Goal: Information Seeking & Learning: Learn about a topic

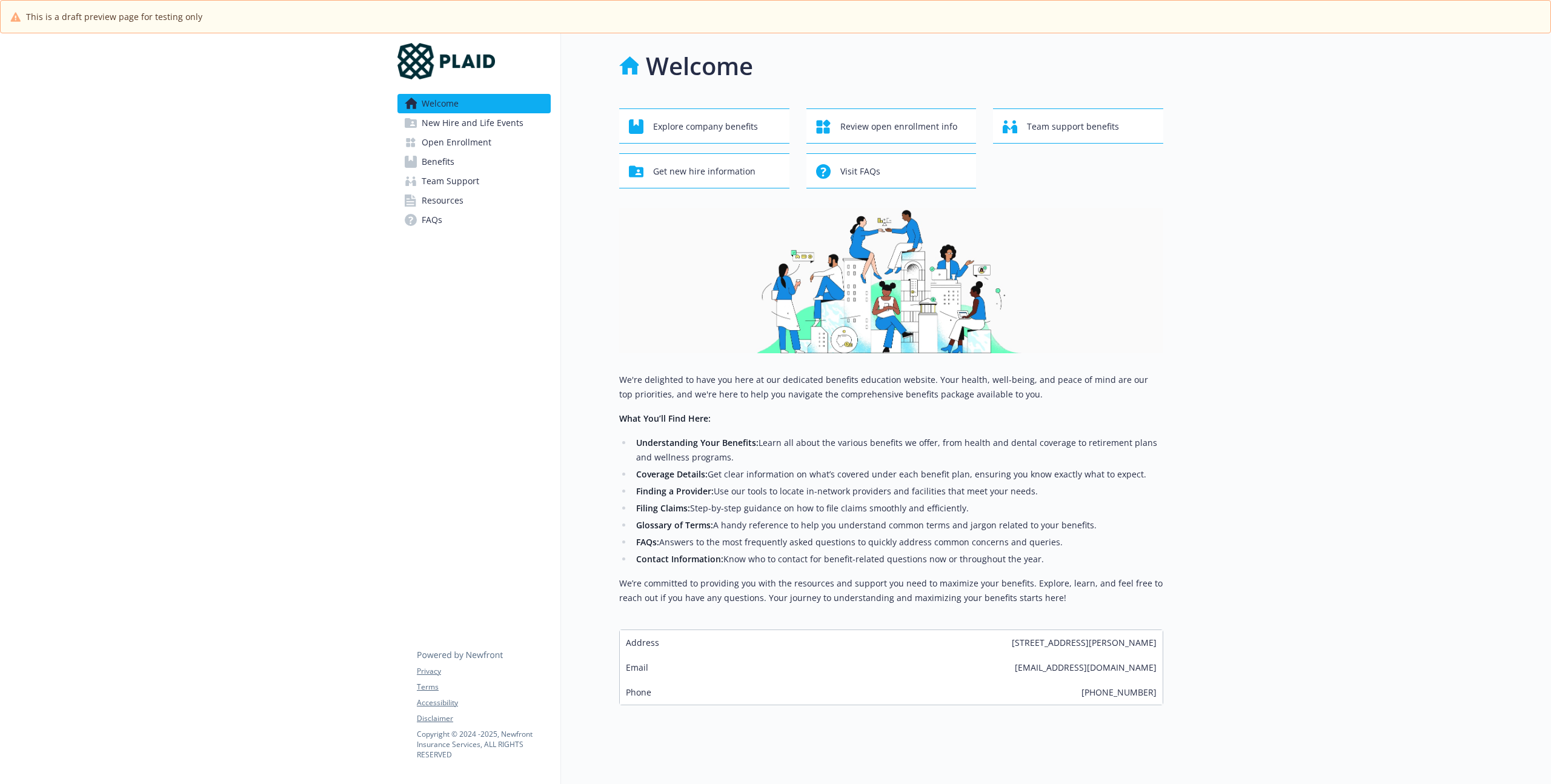
click at [153, 281] on div at bounding box center [194, 425] width 388 height 784
click at [1329, 269] on div at bounding box center [1357, 425] width 388 height 784
click at [435, 158] on span "Benefits" at bounding box center [438, 161] width 33 height 19
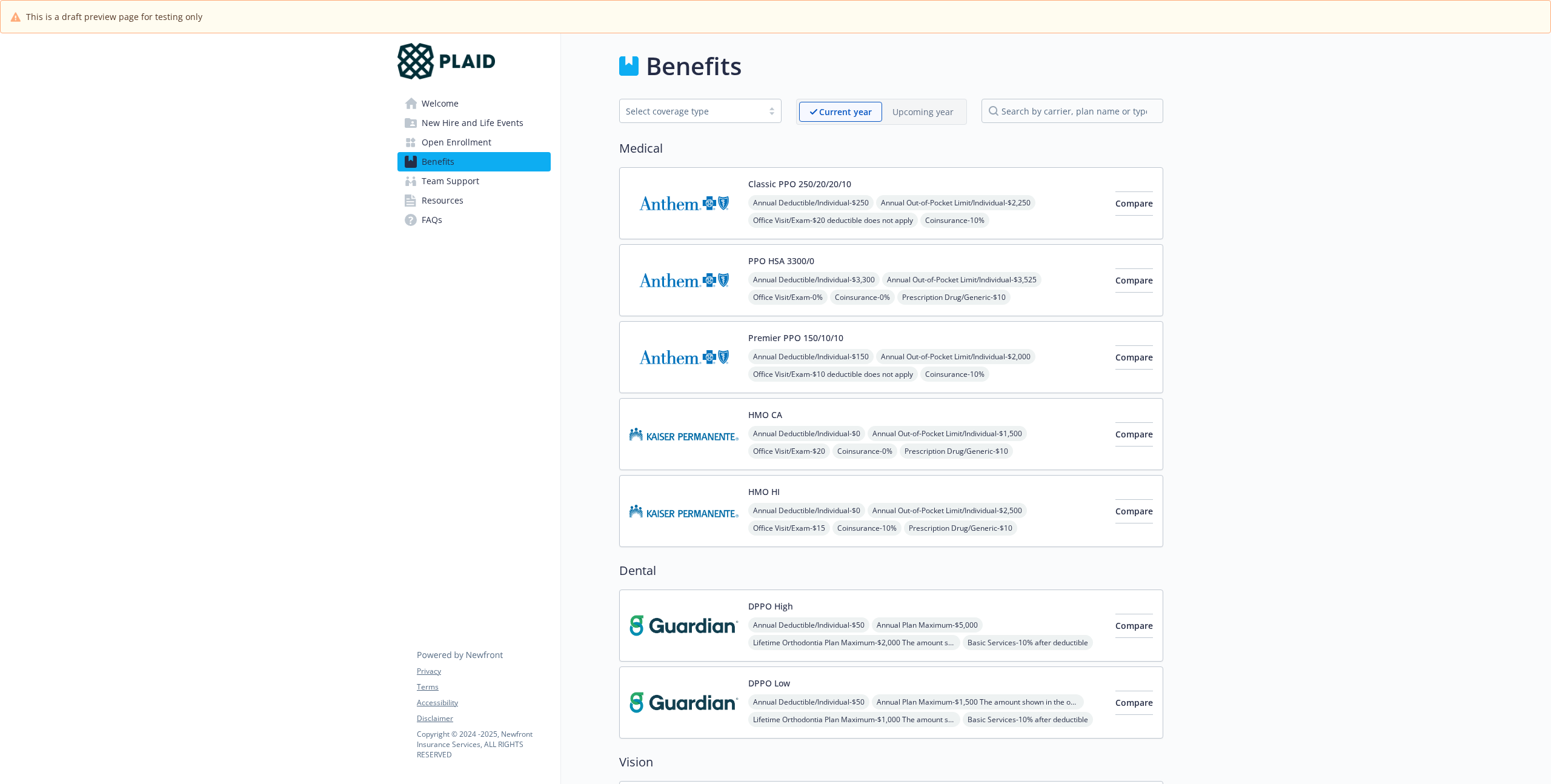
click at [938, 110] on p "Upcoming year" at bounding box center [922, 112] width 61 height 12
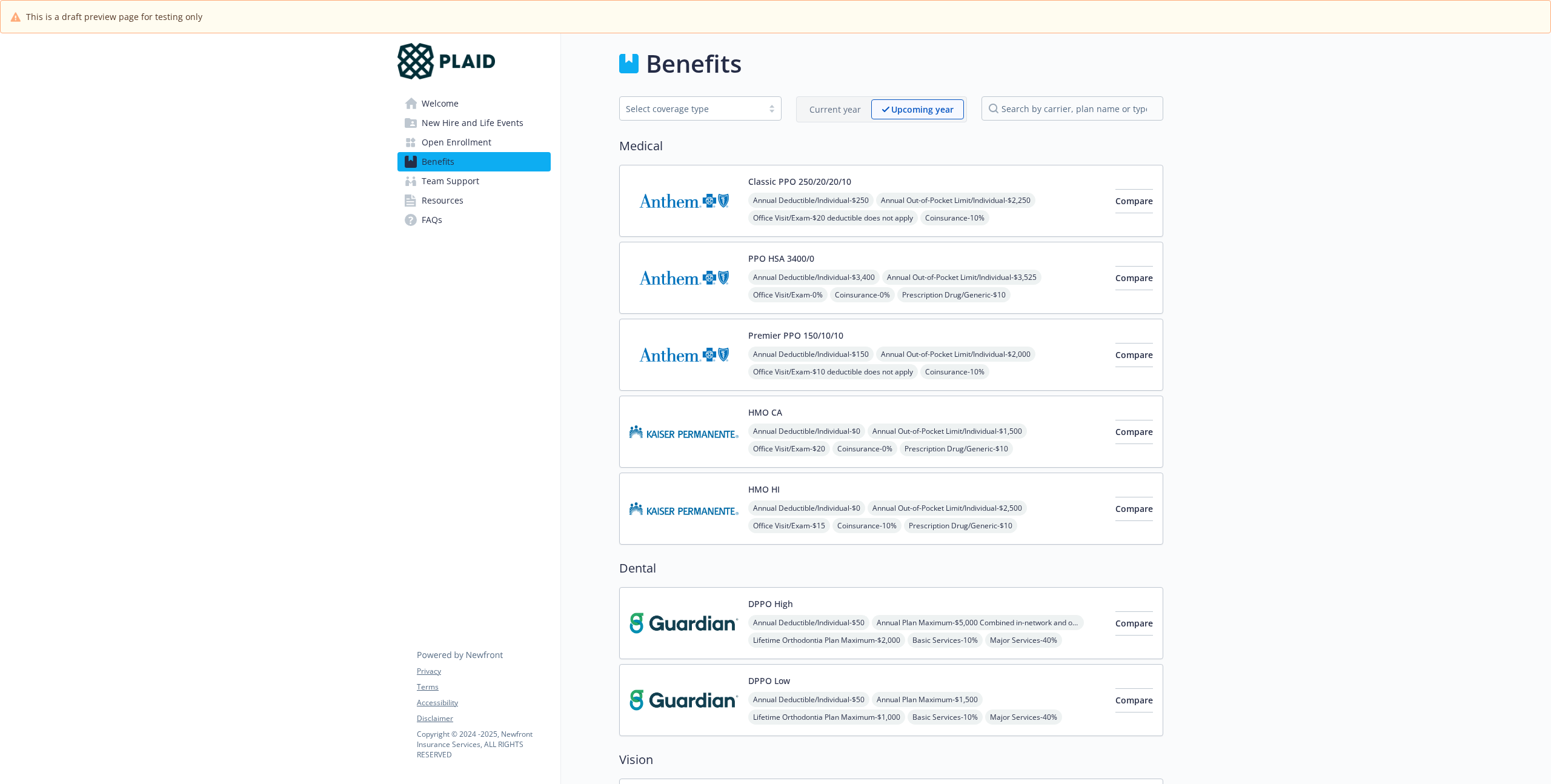
click at [847, 404] on div "HMO CA Annual Deductible/Individual - $0 Annual Out-of-Pocket Limit/Individual …" at bounding box center [891, 432] width 544 height 72
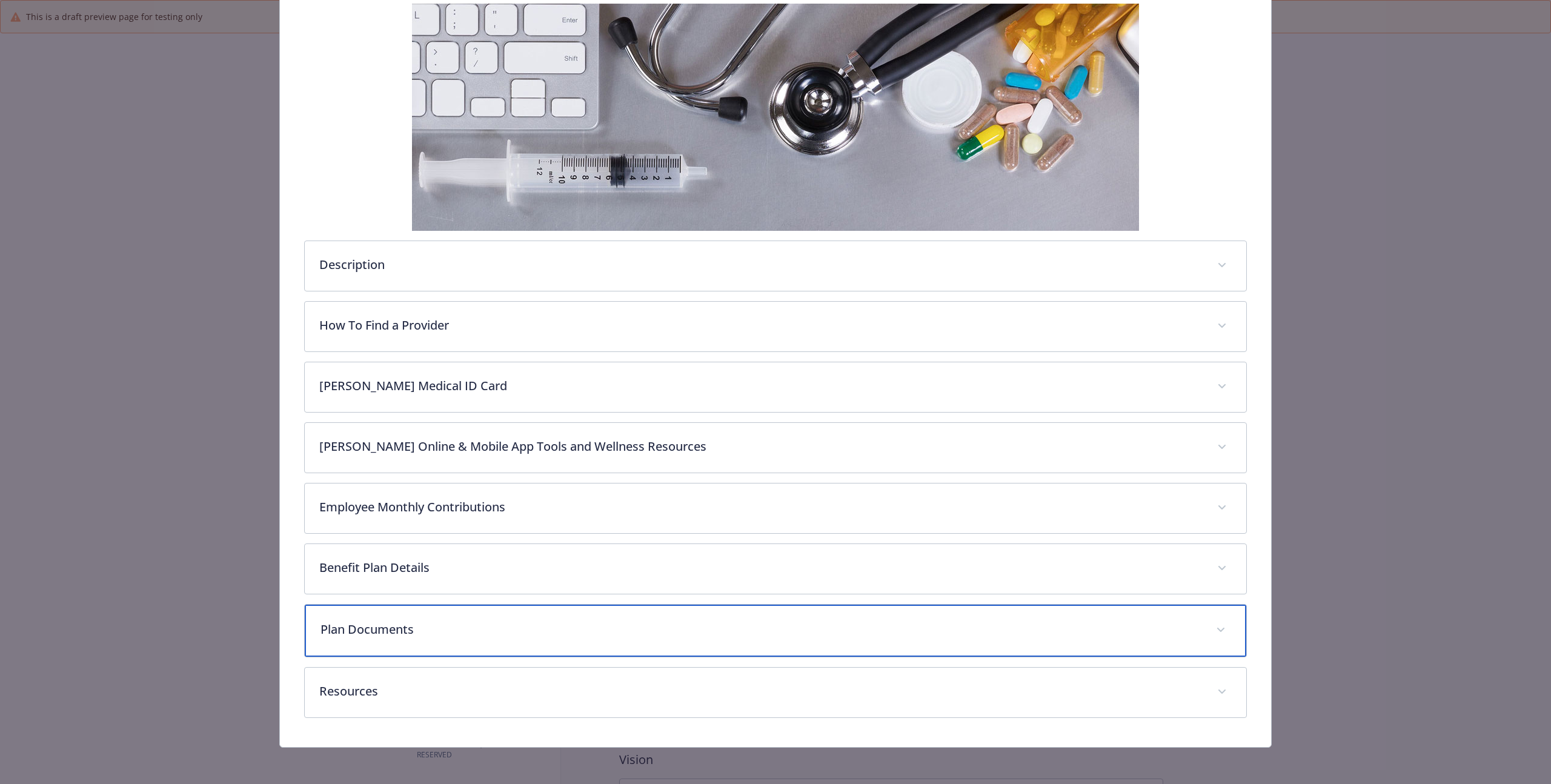
click at [549, 632] on p "Plan Documents" at bounding box center [761, 629] width 881 height 18
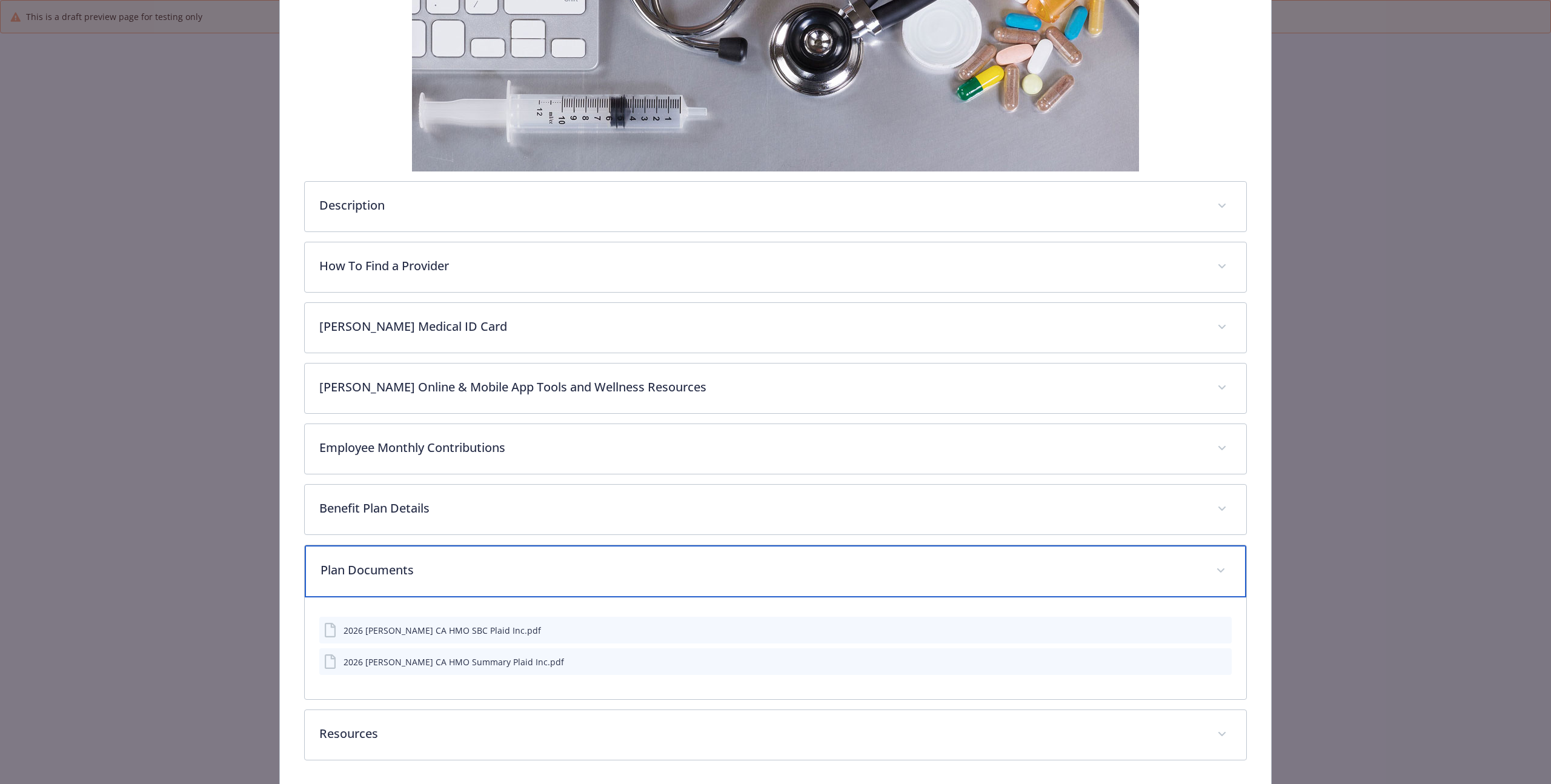
scroll to position [267, 0]
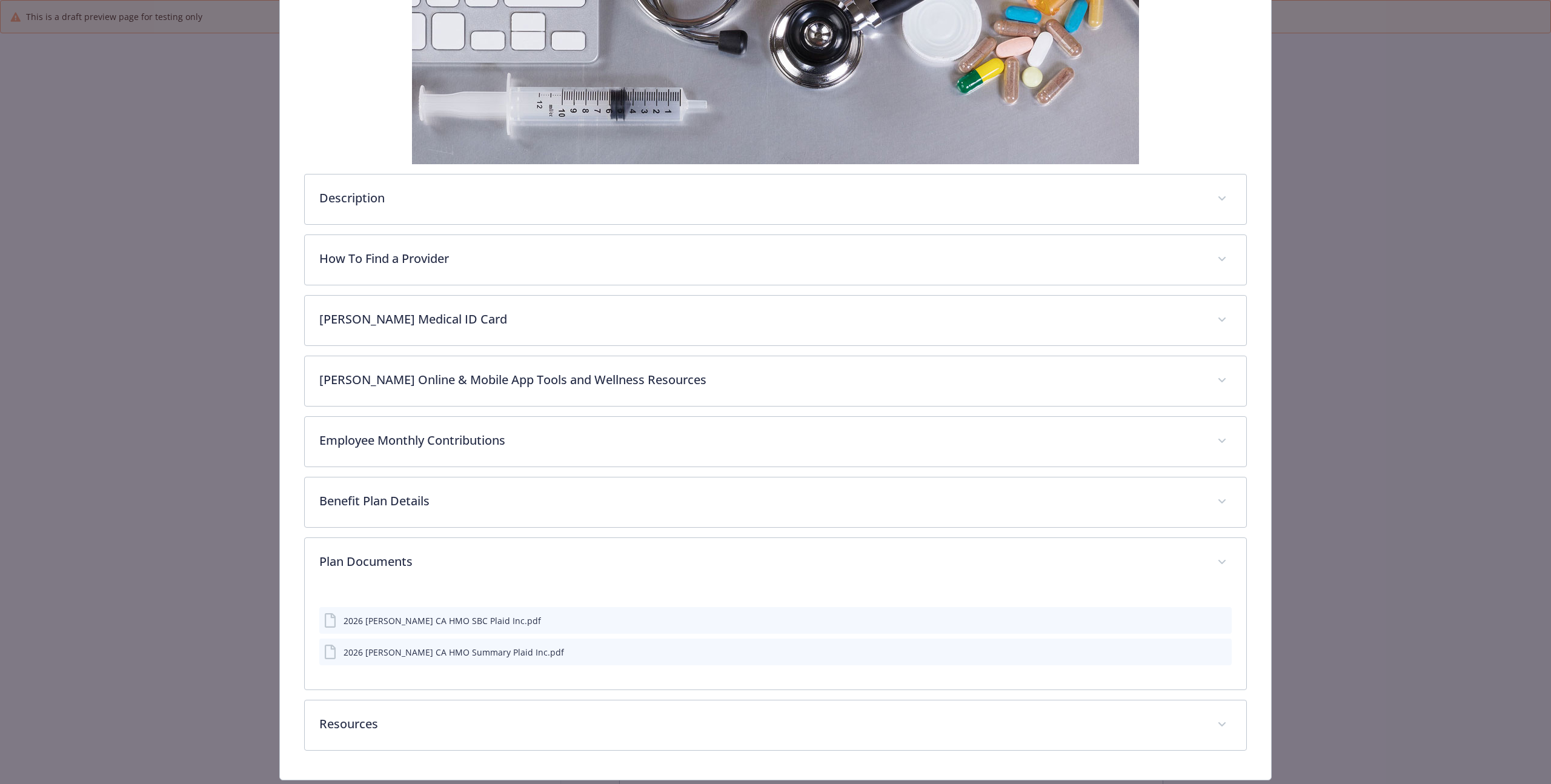
click at [1215, 623] on icon "preview file" at bounding box center [1220, 620] width 11 height 9
click at [1215, 653] on icon "preview file" at bounding box center [1220, 651] width 11 height 9
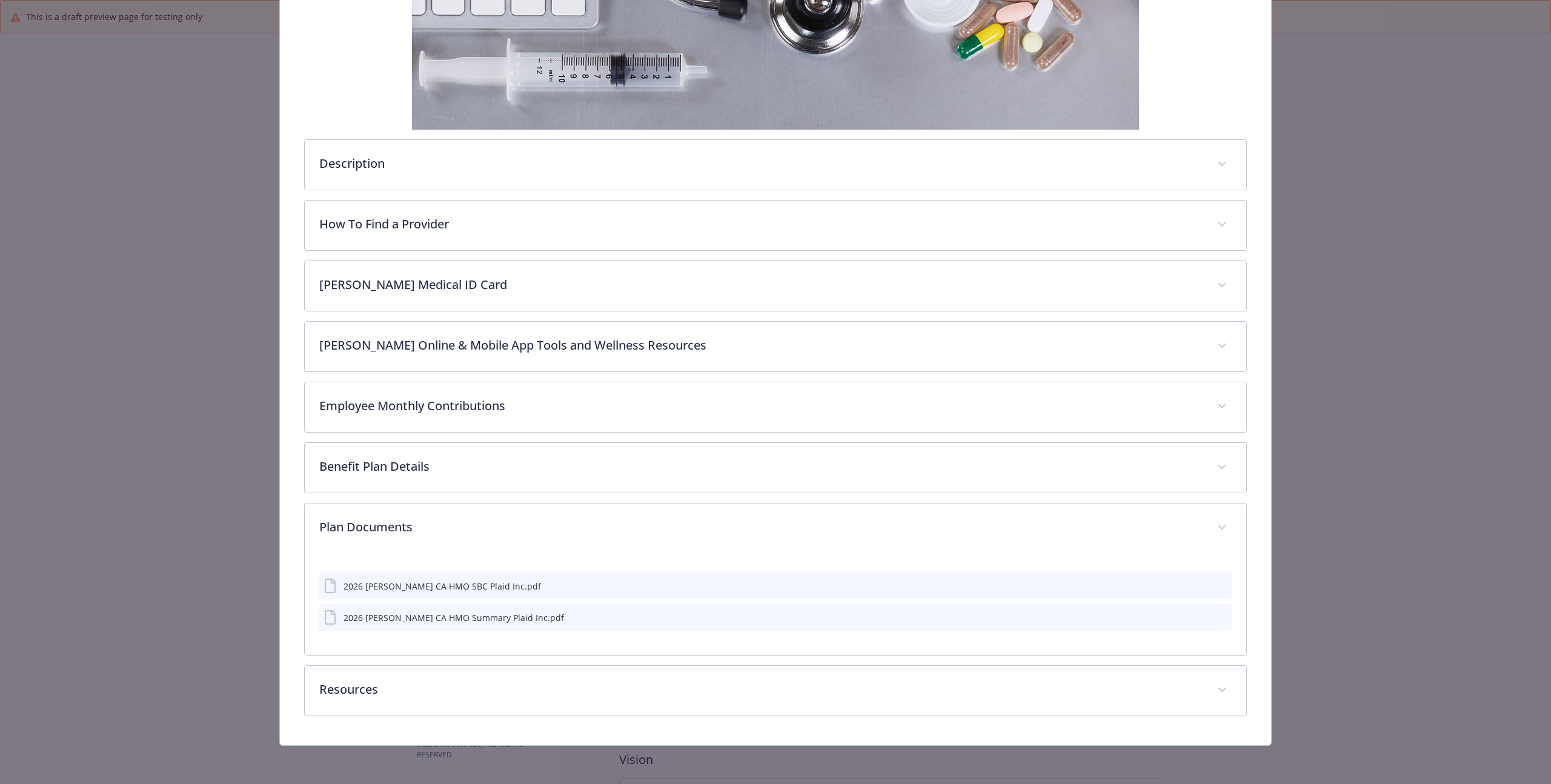
scroll to position [302, 0]
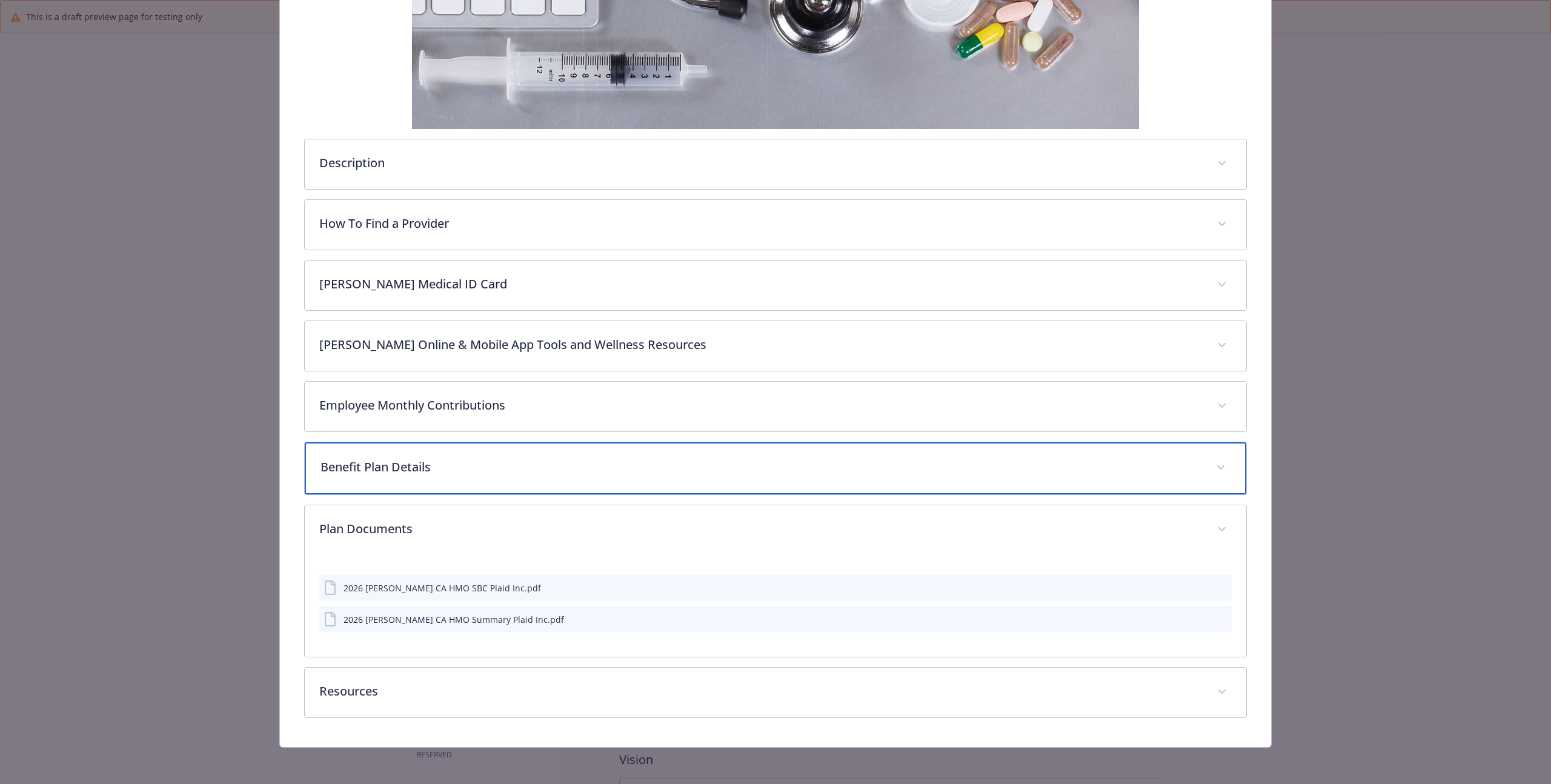
click at [457, 454] on div "Benefit Plan Details" at bounding box center [776, 468] width 941 height 52
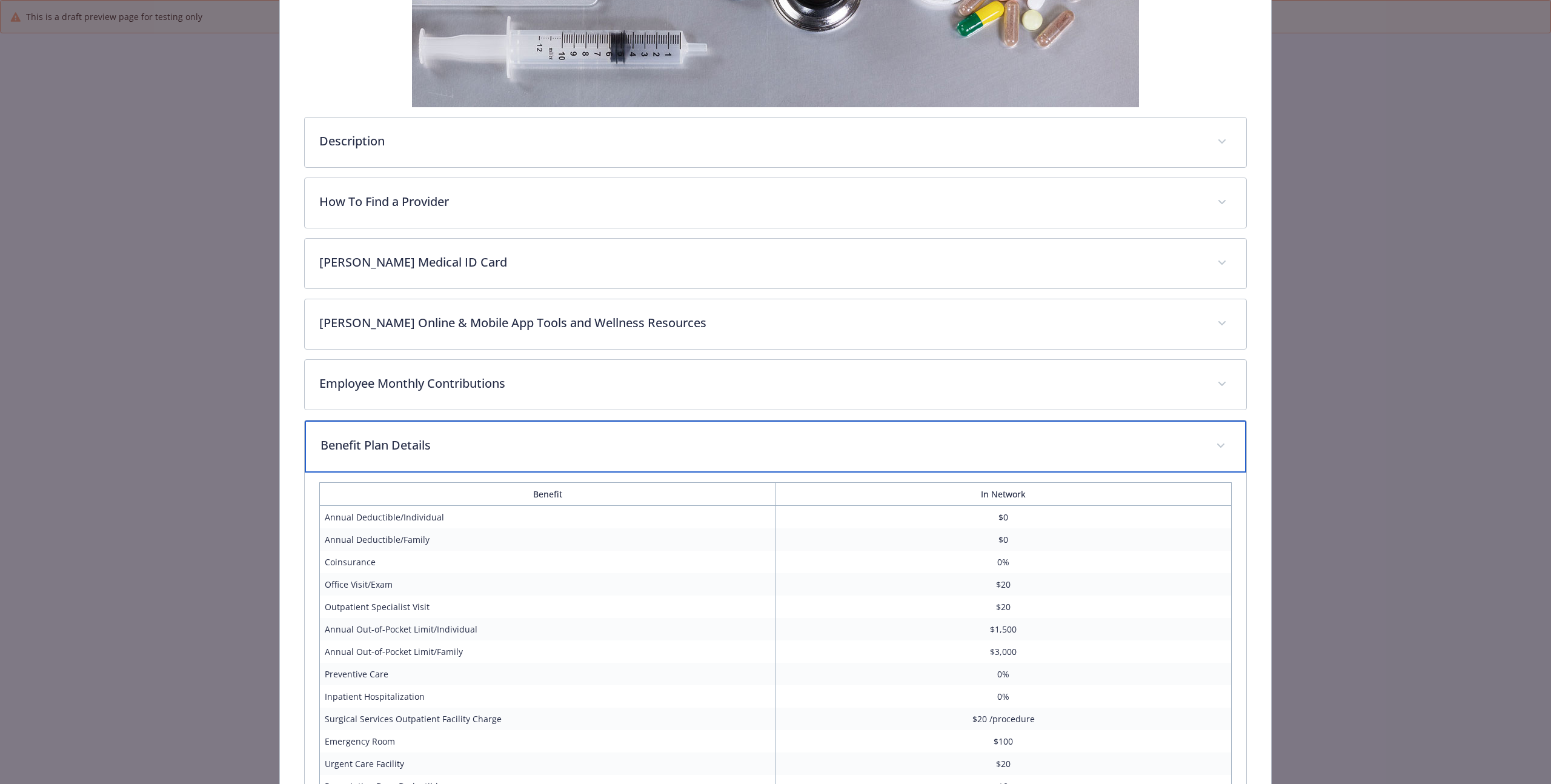
scroll to position [0, 0]
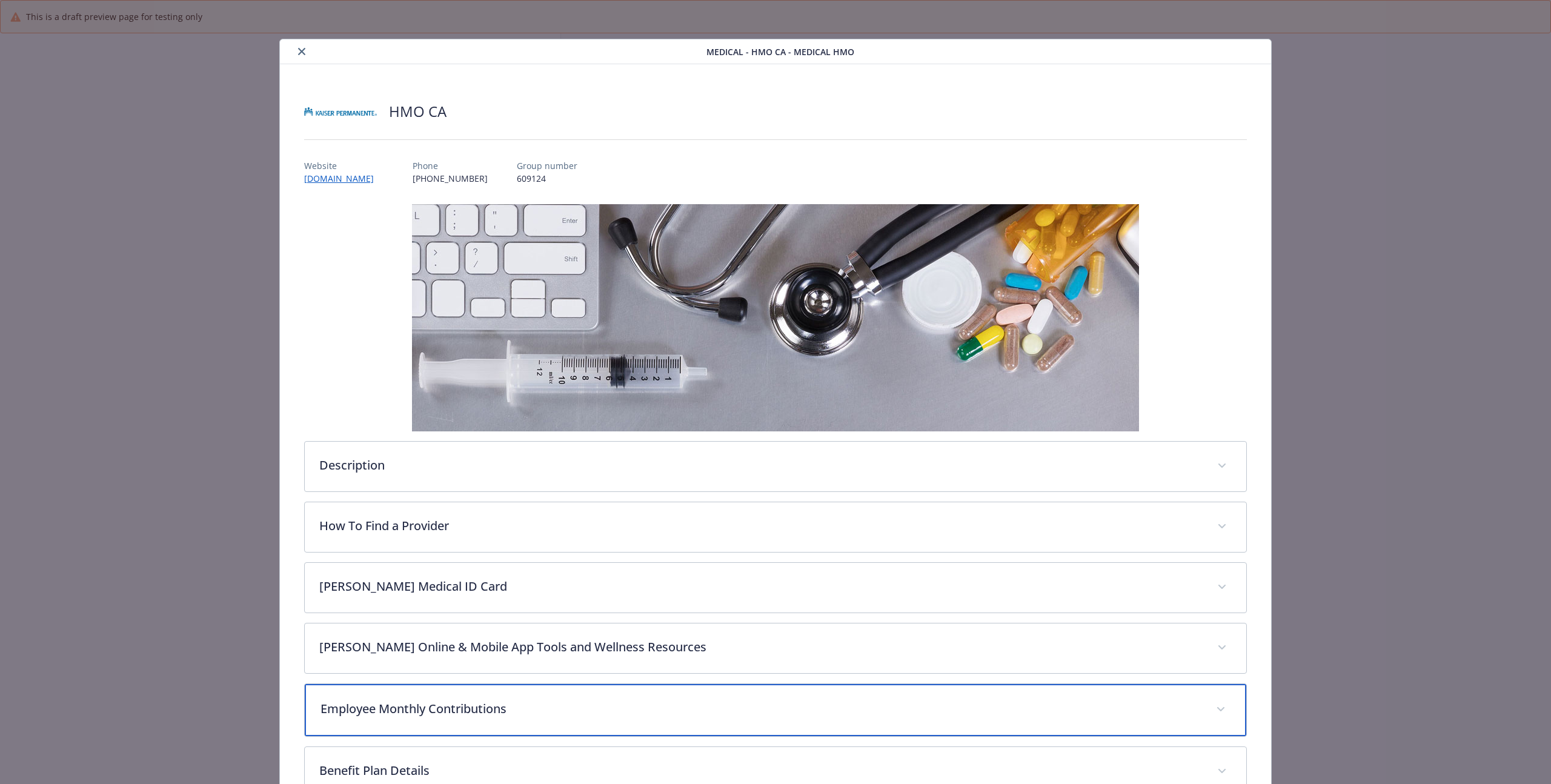
click at [375, 711] on p "Employee Monthly Contributions" at bounding box center [761, 708] width 881 height 18
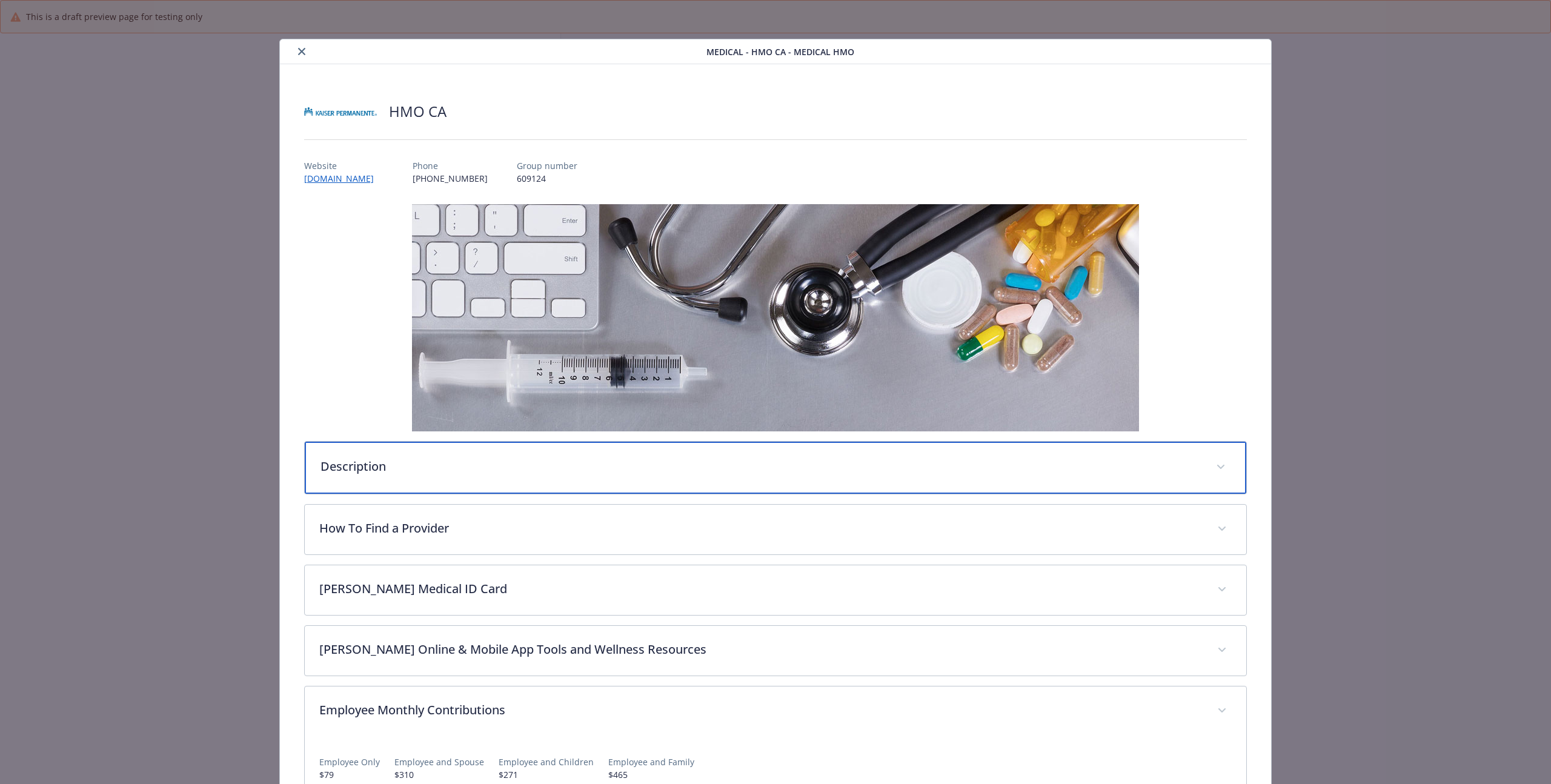
click at [456, 475] on div "Description" at bounding box center [776, 467] width 941 height 52
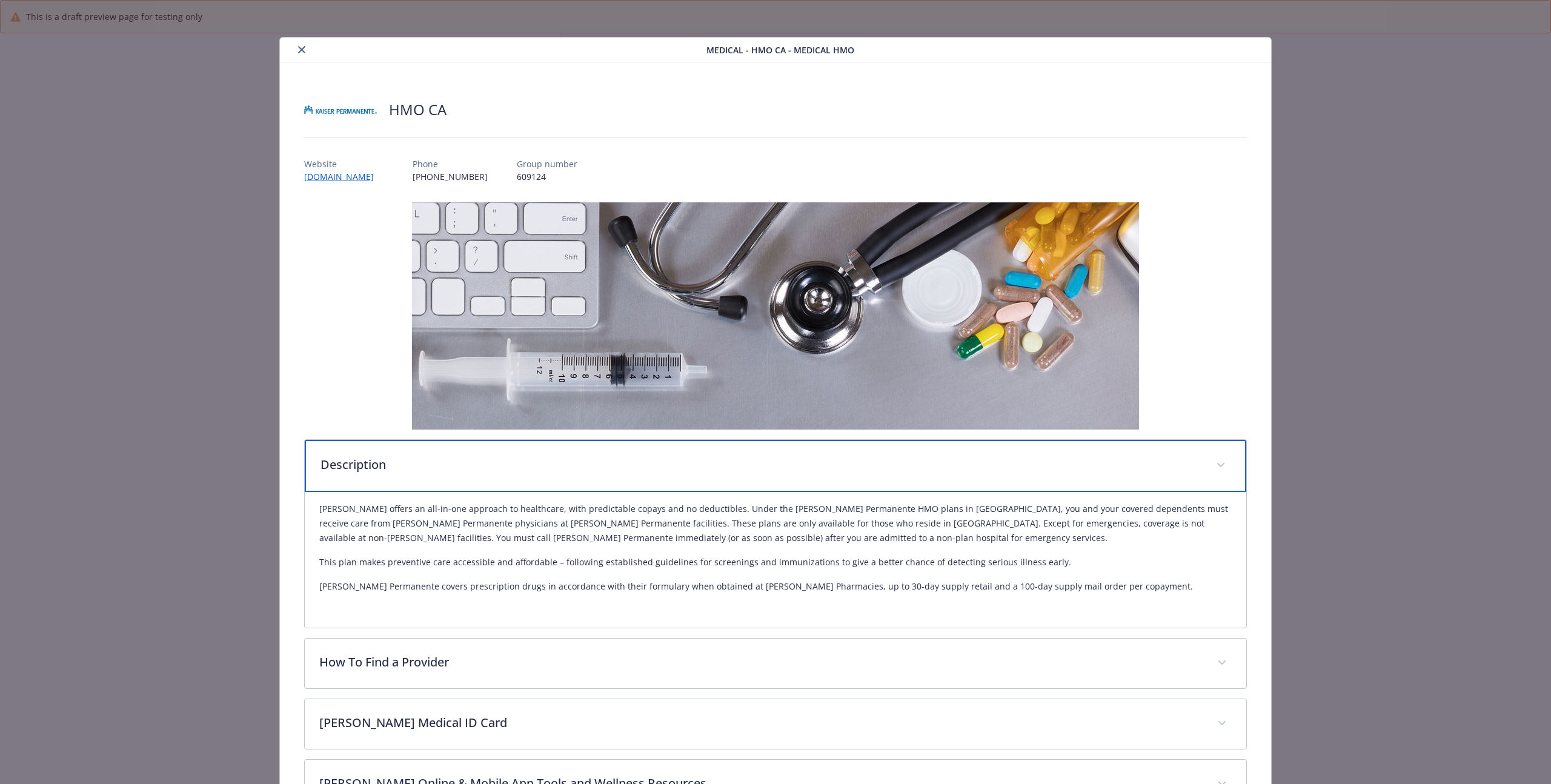
scroll to position [2, 0]
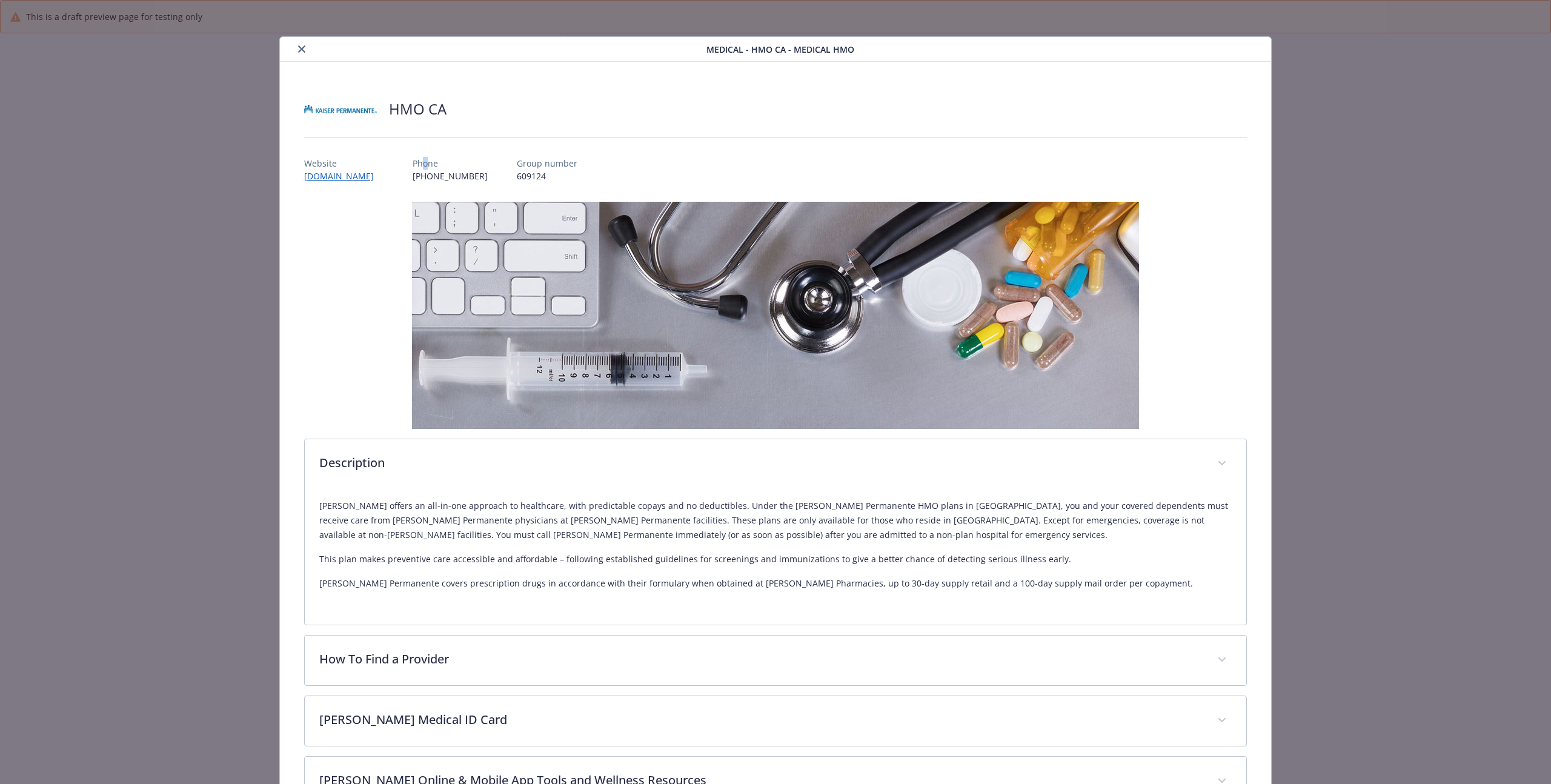
drag, startPoint x: 396, startPoint y: 164, endPoint x: 339, endPoint y: 149, distance: 58.9
click at [413, 164] on p "Phone" at bounding box center [450, 163] width 75 height 12
click at [300, 54] on button "close" at bounding box center [302, 49] width 15 height 15
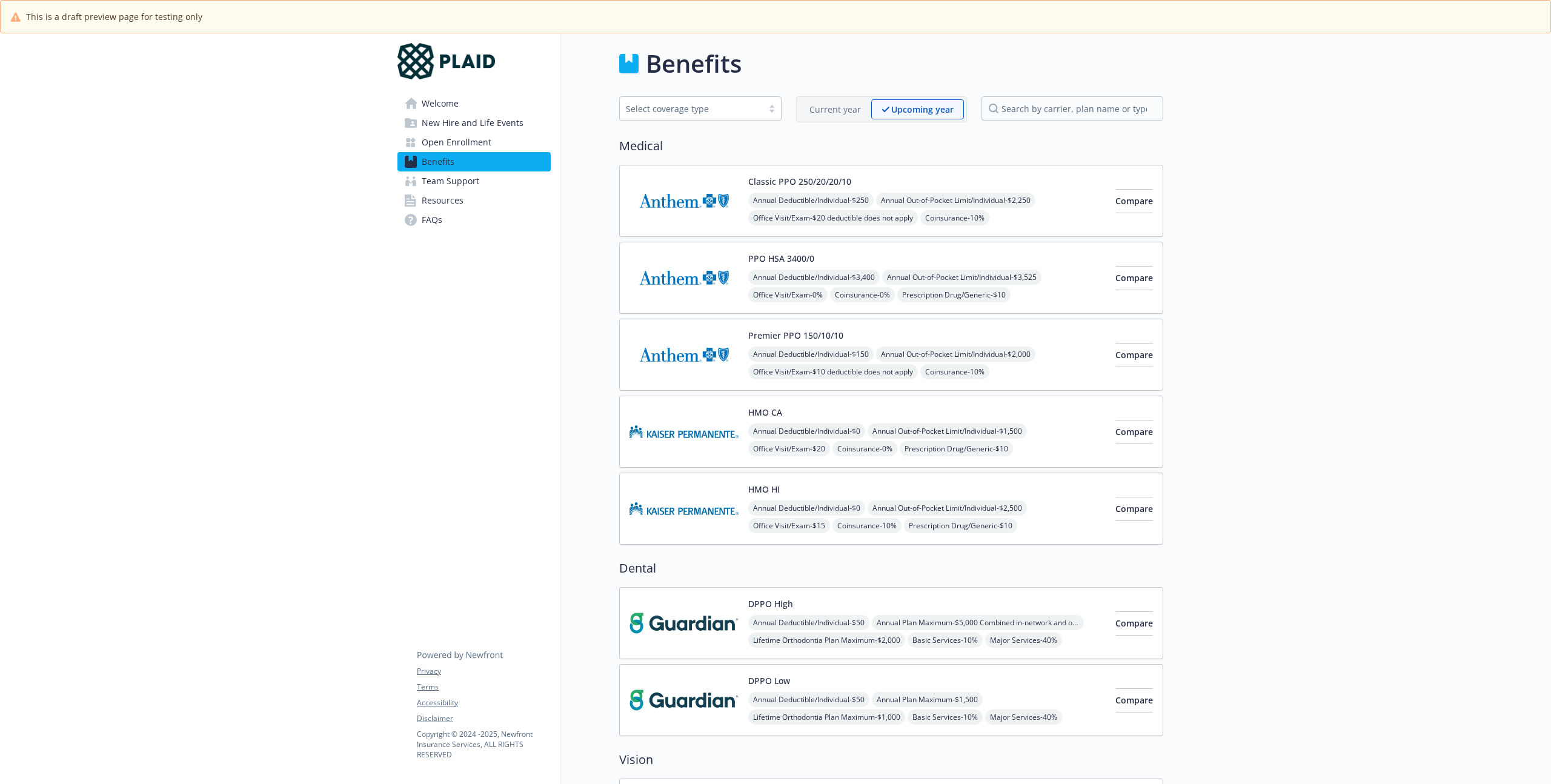
click at [445, 98] on span "Welcome" at bounding box center [440, 104] width 37 height 19
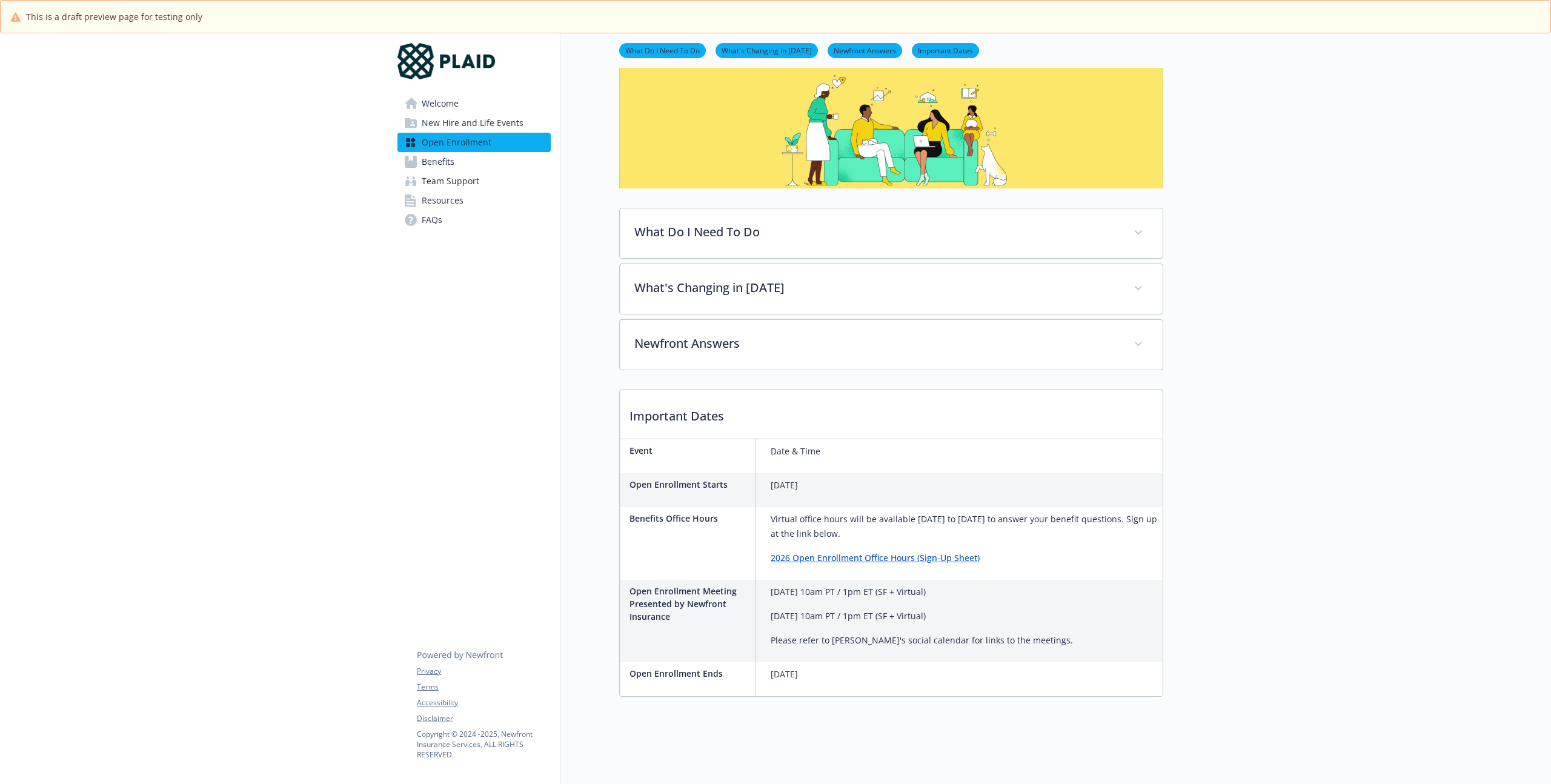
scroll to position [79, 0]
click at [798, 670] on p "Friday, 11/7/2025" at bounding box center [784, 674] width 27 height 15
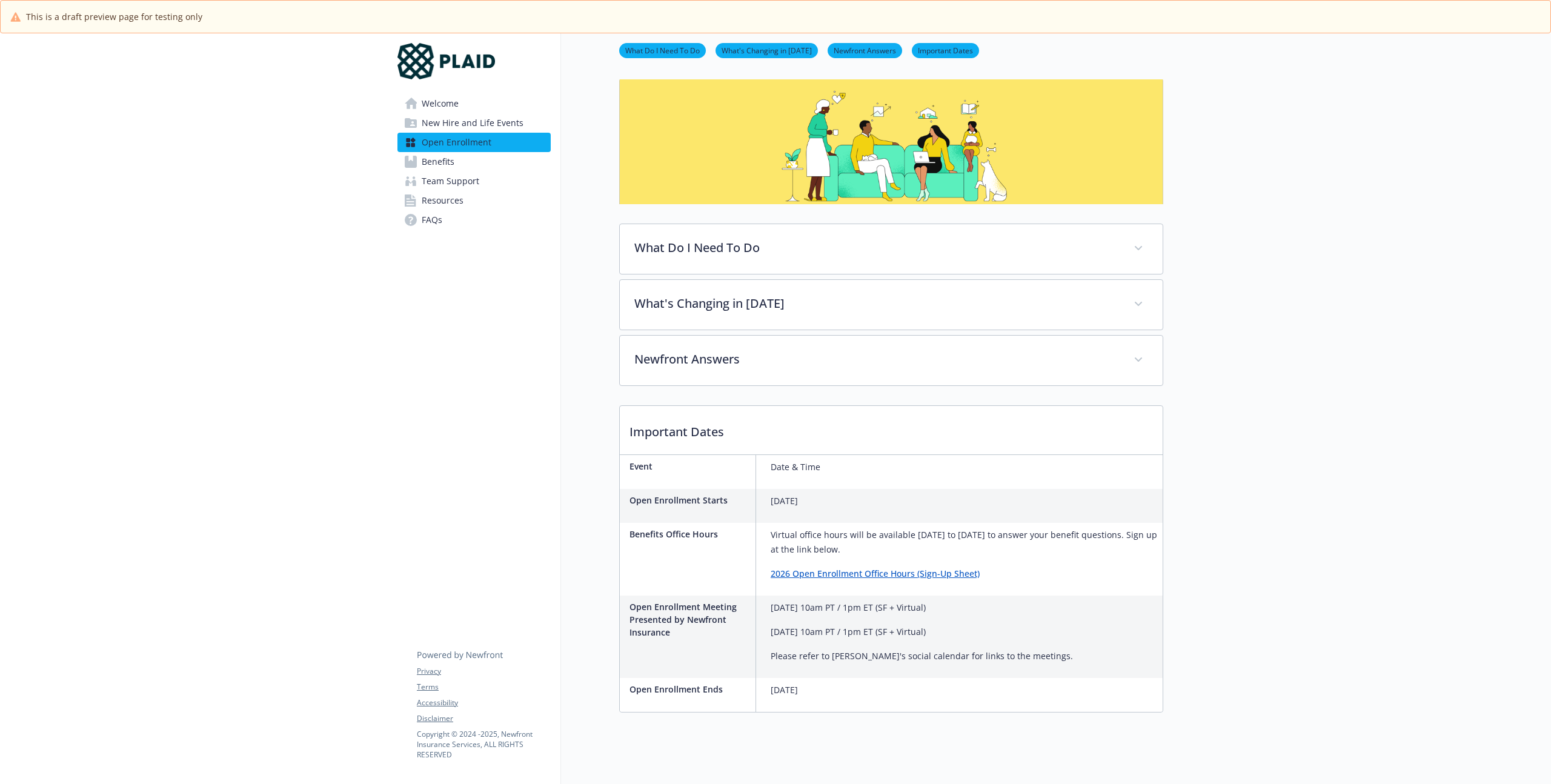
scroll to position [0, 0]
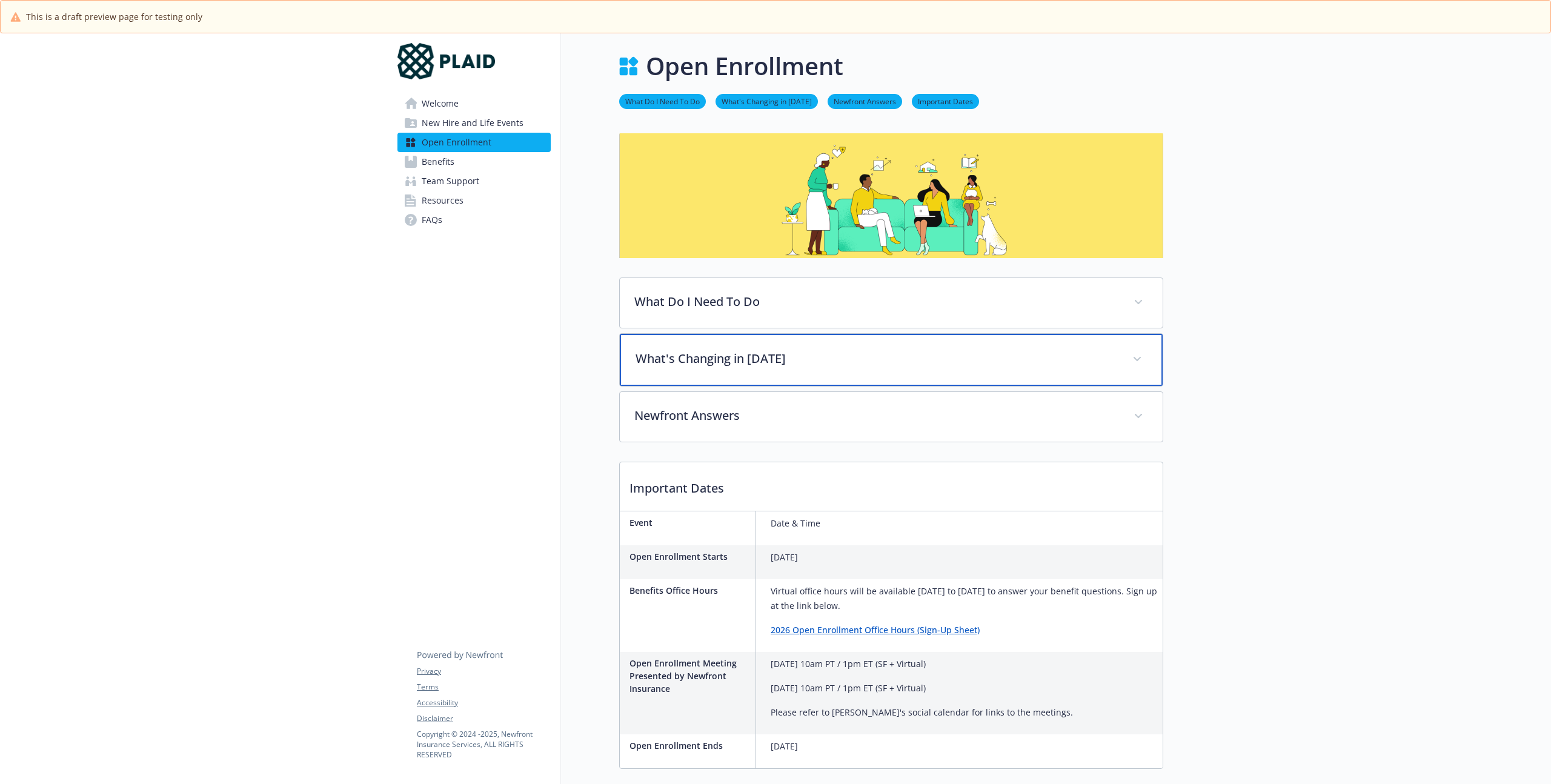
click at [773, 382] on div "What's Changing in 2026" at bounding box center [891, 360] width 543 height 52
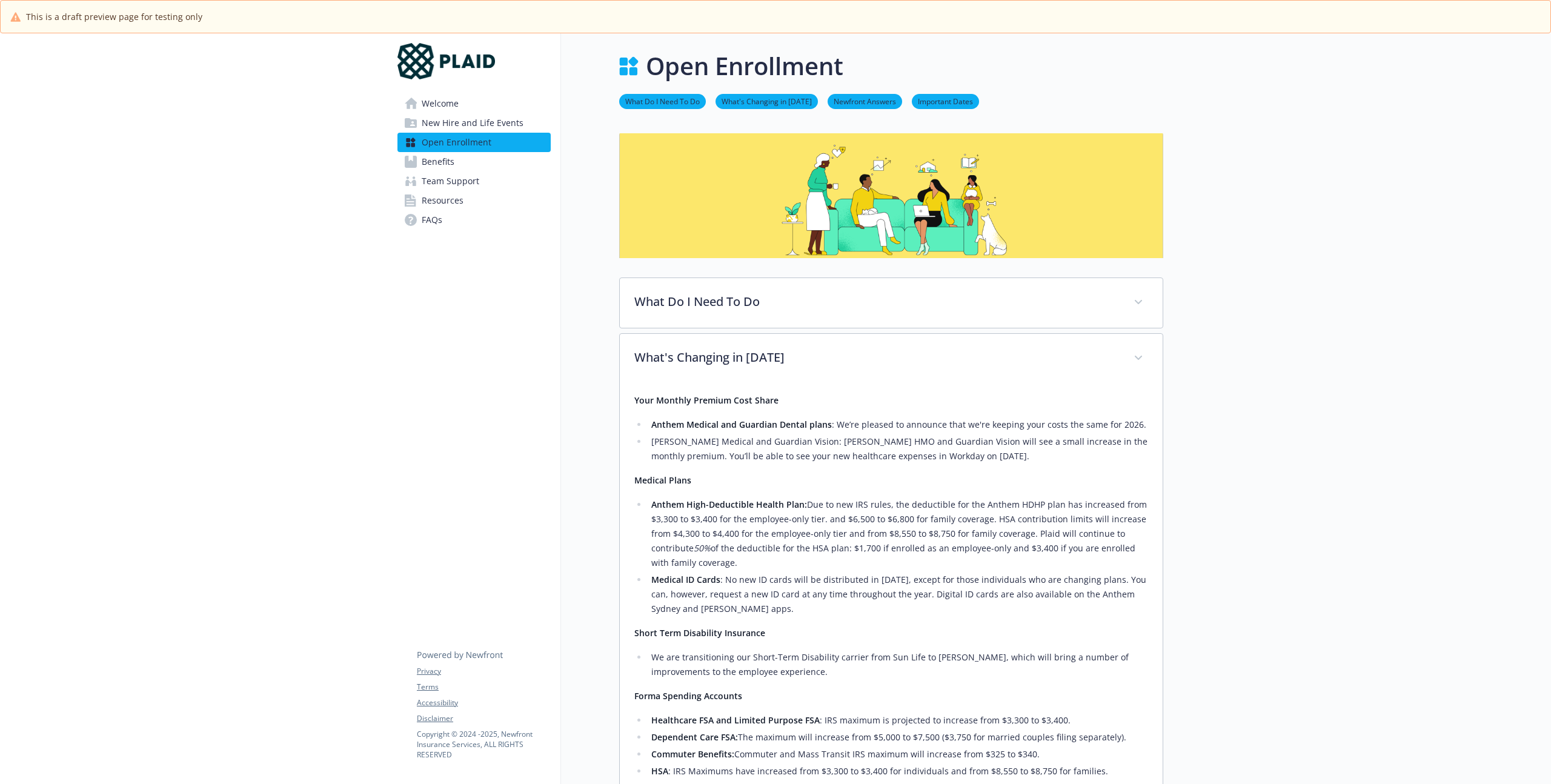
click at [787, 453] on li "Kaiser Medical and Guardian Vision: Kaiser HMO and Guardian Vision will see a s…" at bounding box center [897, 449] width 500 height 29
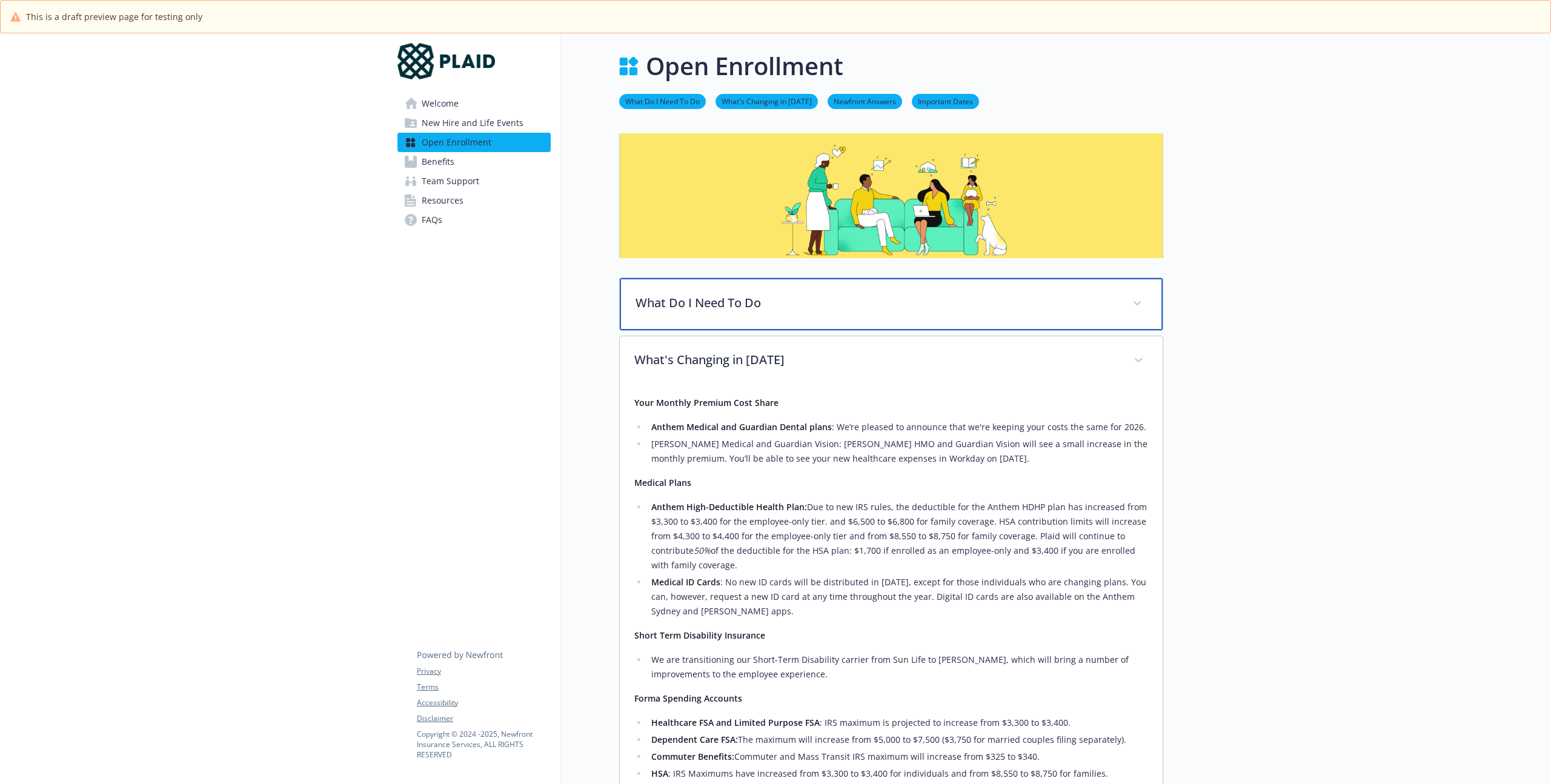
click at [732, 303] on p "What Do I Need To Do" at bounding box center [876, 302] width 482 height 18
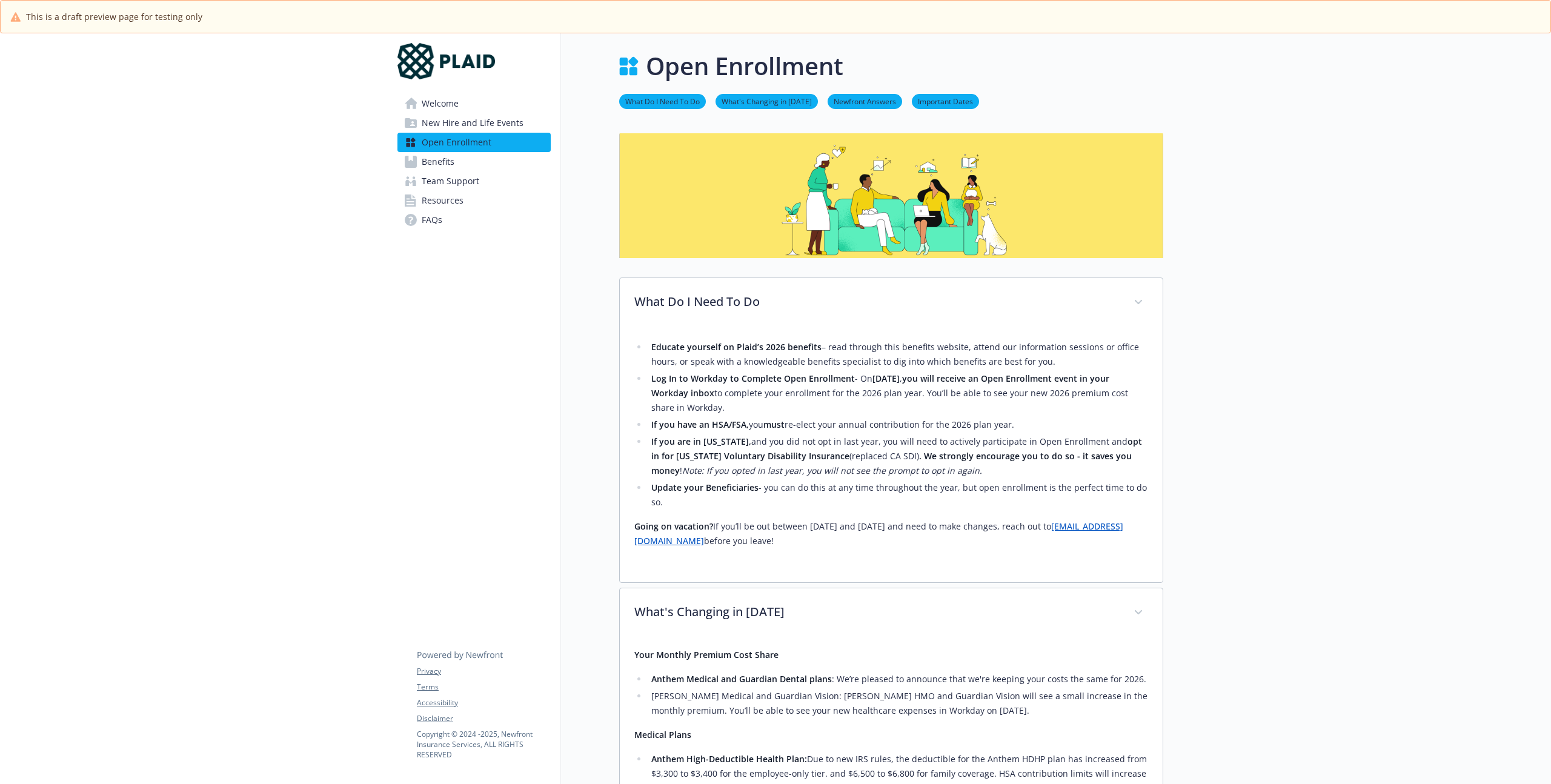
click at [441, 164] on span "Benefits" at bounding box center [438, 161] width 33 height 19
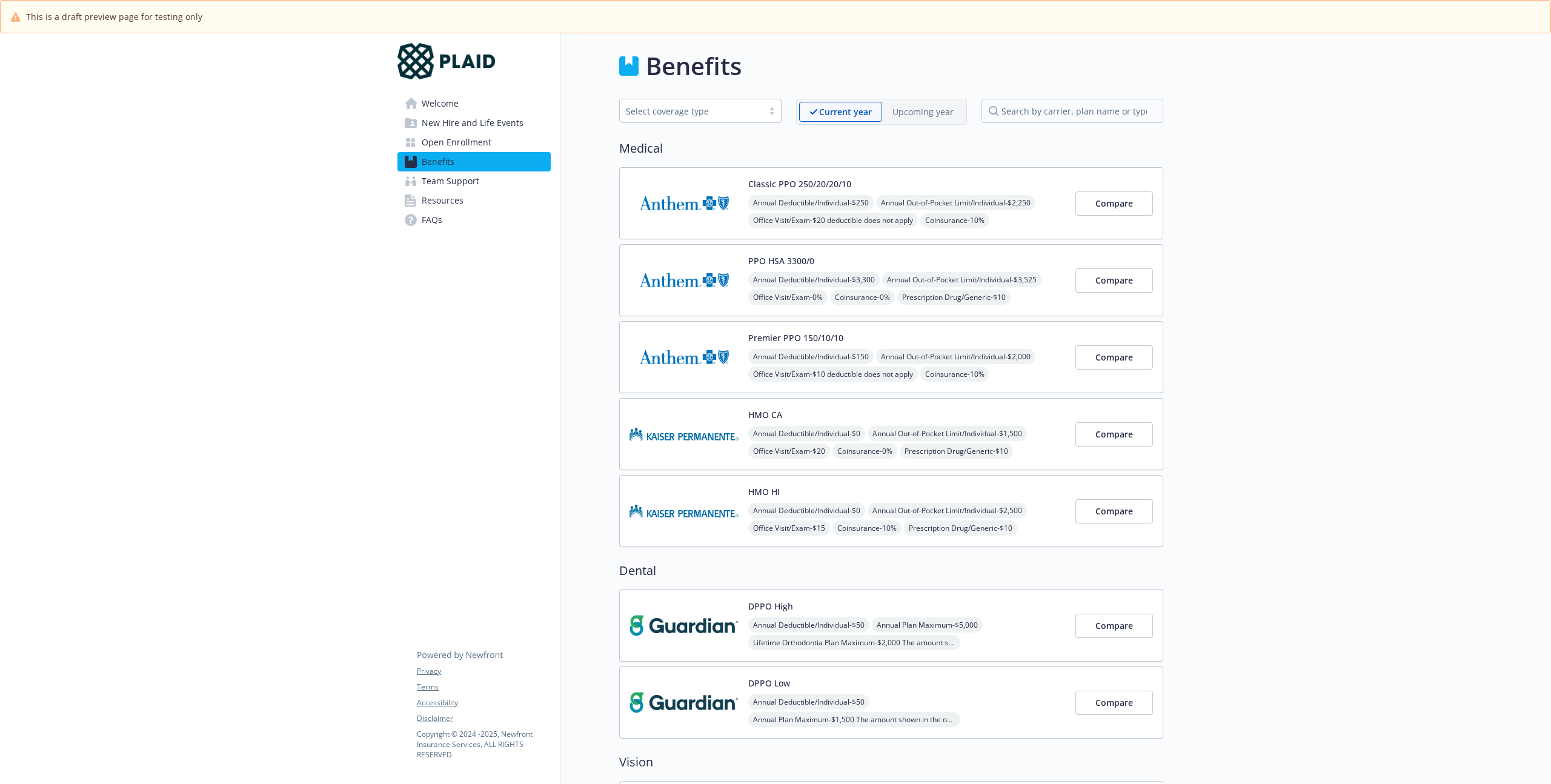
click at [457, 184] on span "Team Support" at bounding box center [450, 181] width 57 height 19
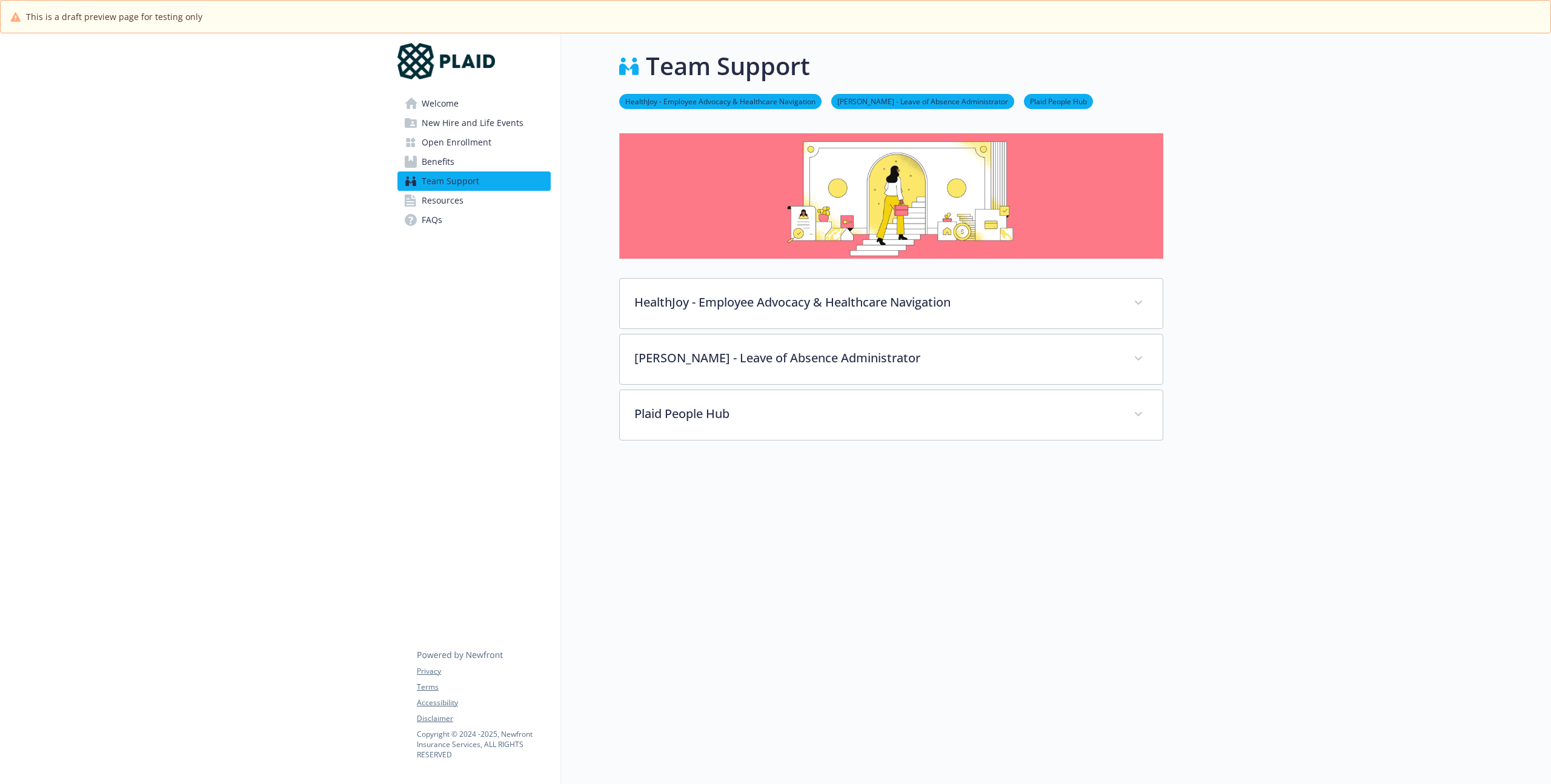
click at [466, 126] on span "New Hire and Life Events" at bounding box center [472, 123] width 102 height 19
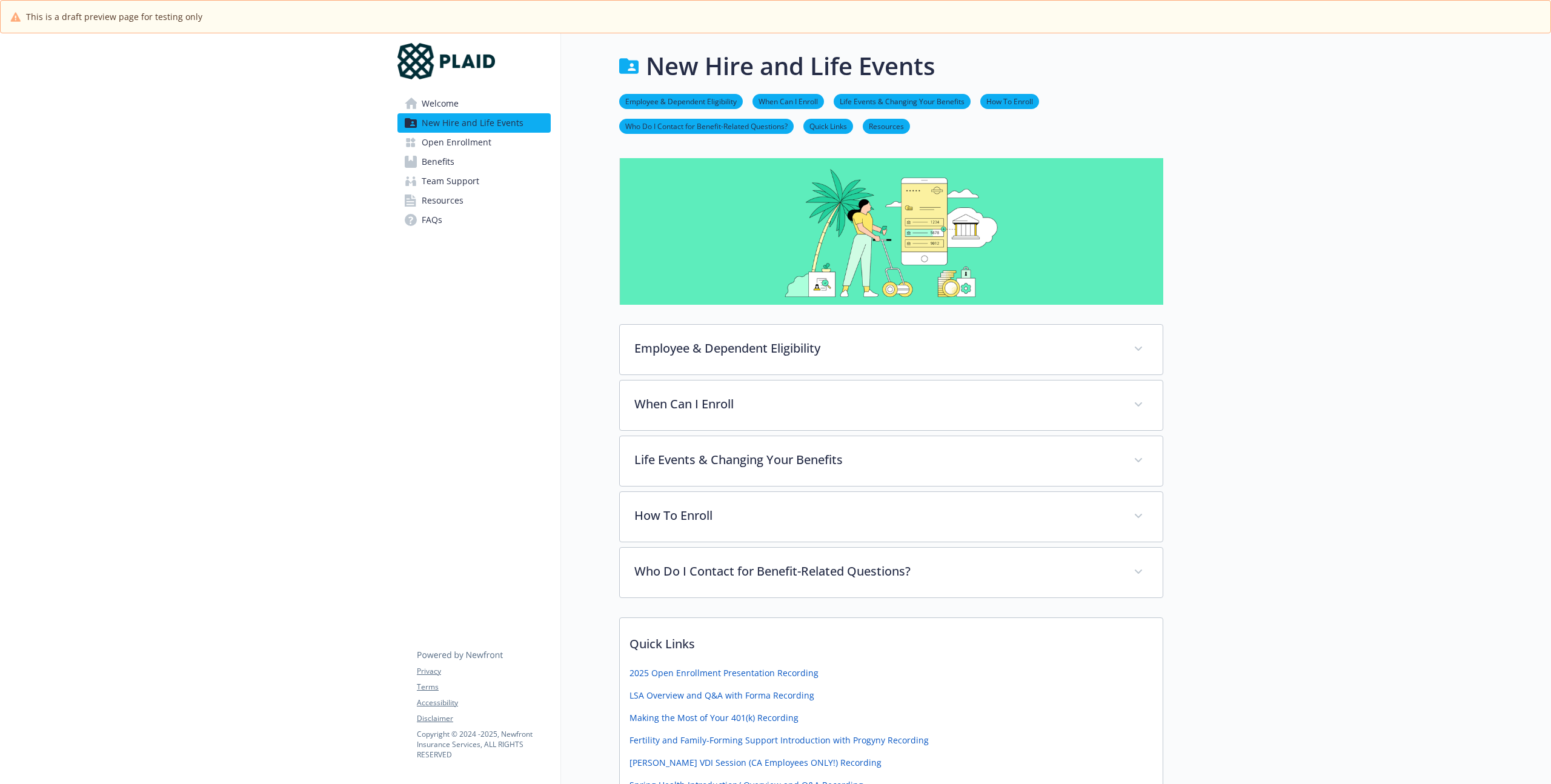
click at [439, 163] on span "Benefits" at bounding box center [438, 161] width 33 height 19
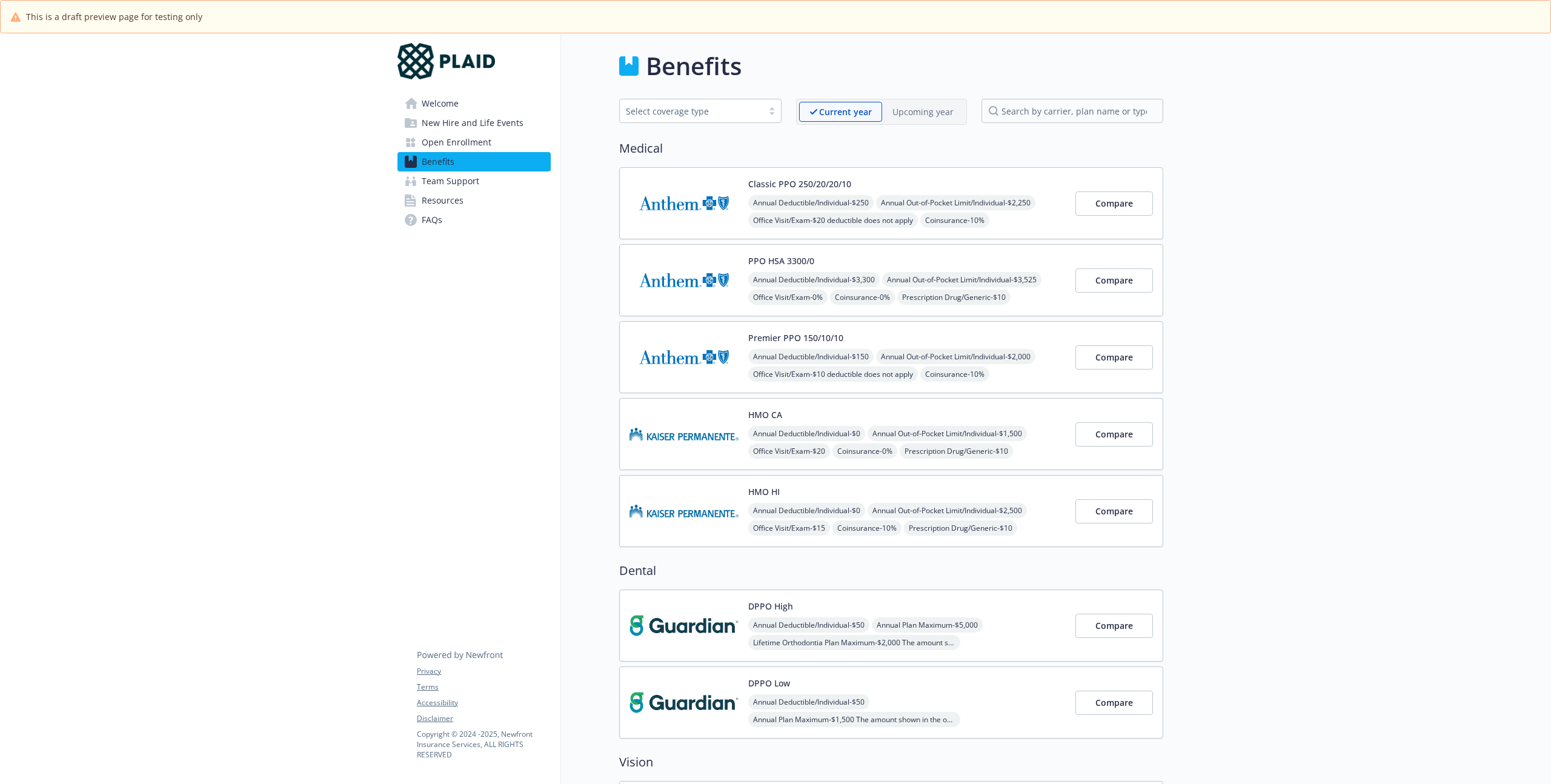
click at [897, 115] on p "Upcoming year" at bounding box center [922, 112] width 61 height 12
click at [781, 413] on button "HMO CA" at bounding box center [765, 414] width 34 height 12
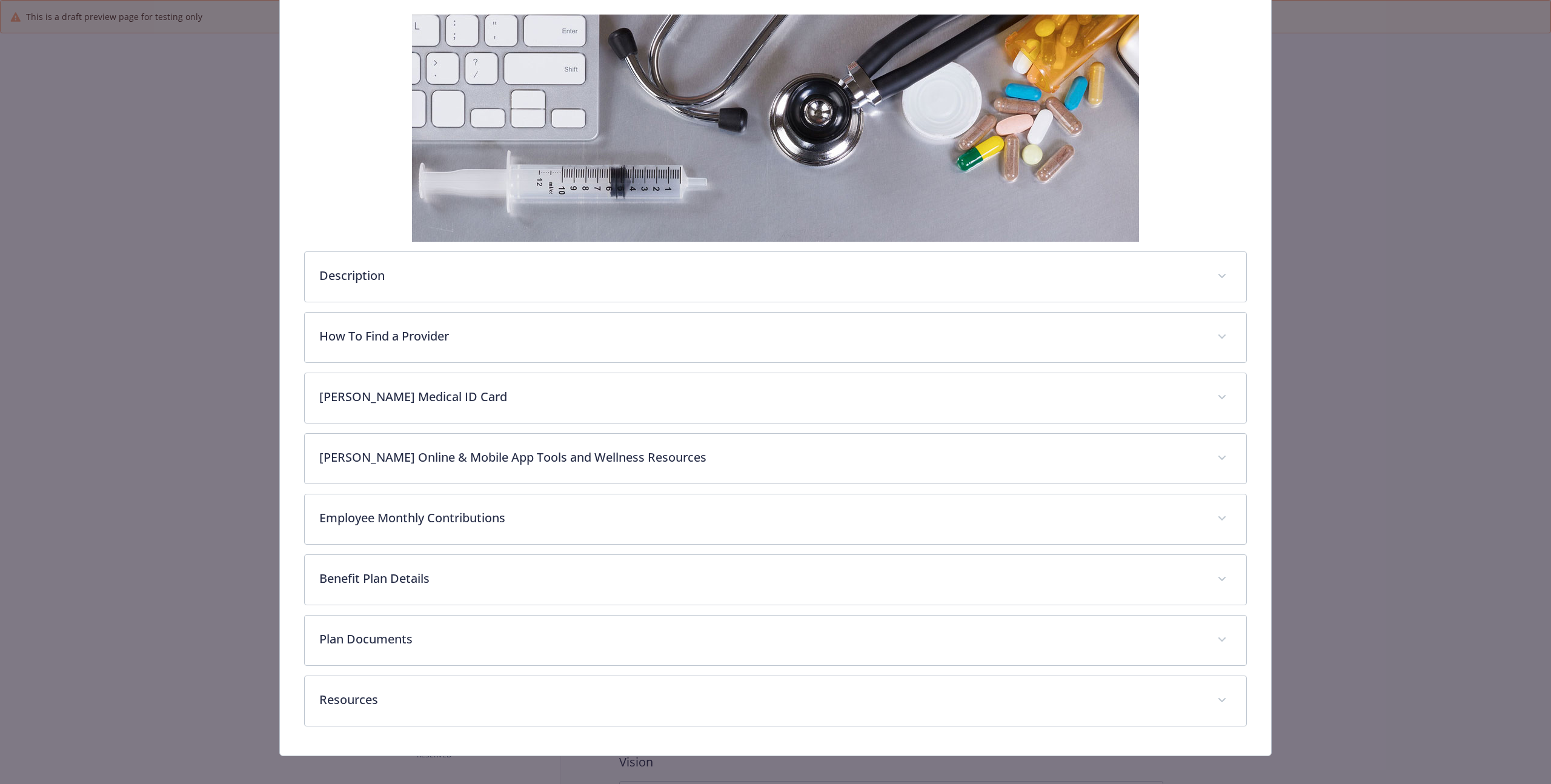
scroll to position [200, 0]
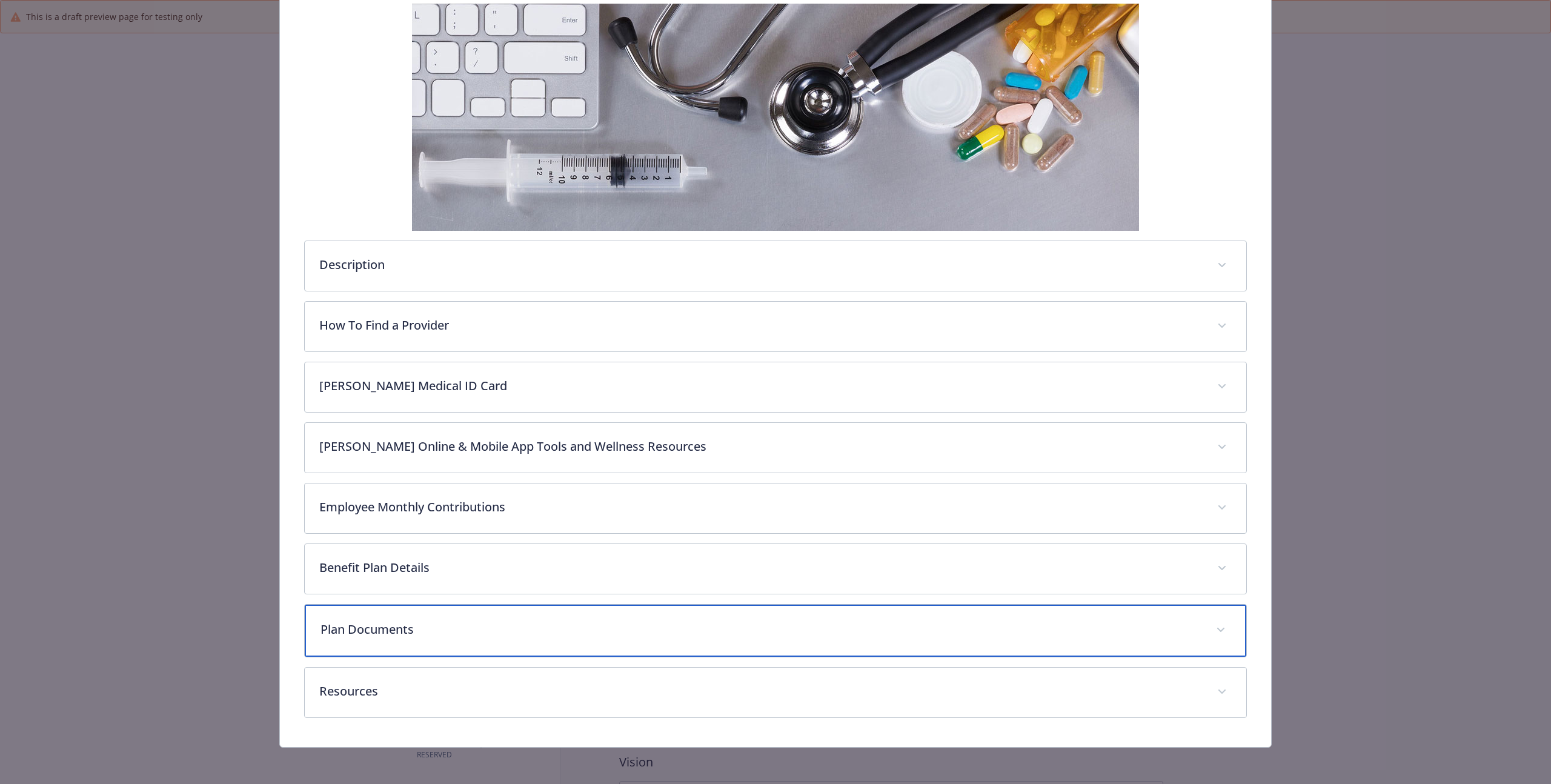
click at [399, 631] on p "Plan Documents" at bounding box center [761, 629] width 881 height 18
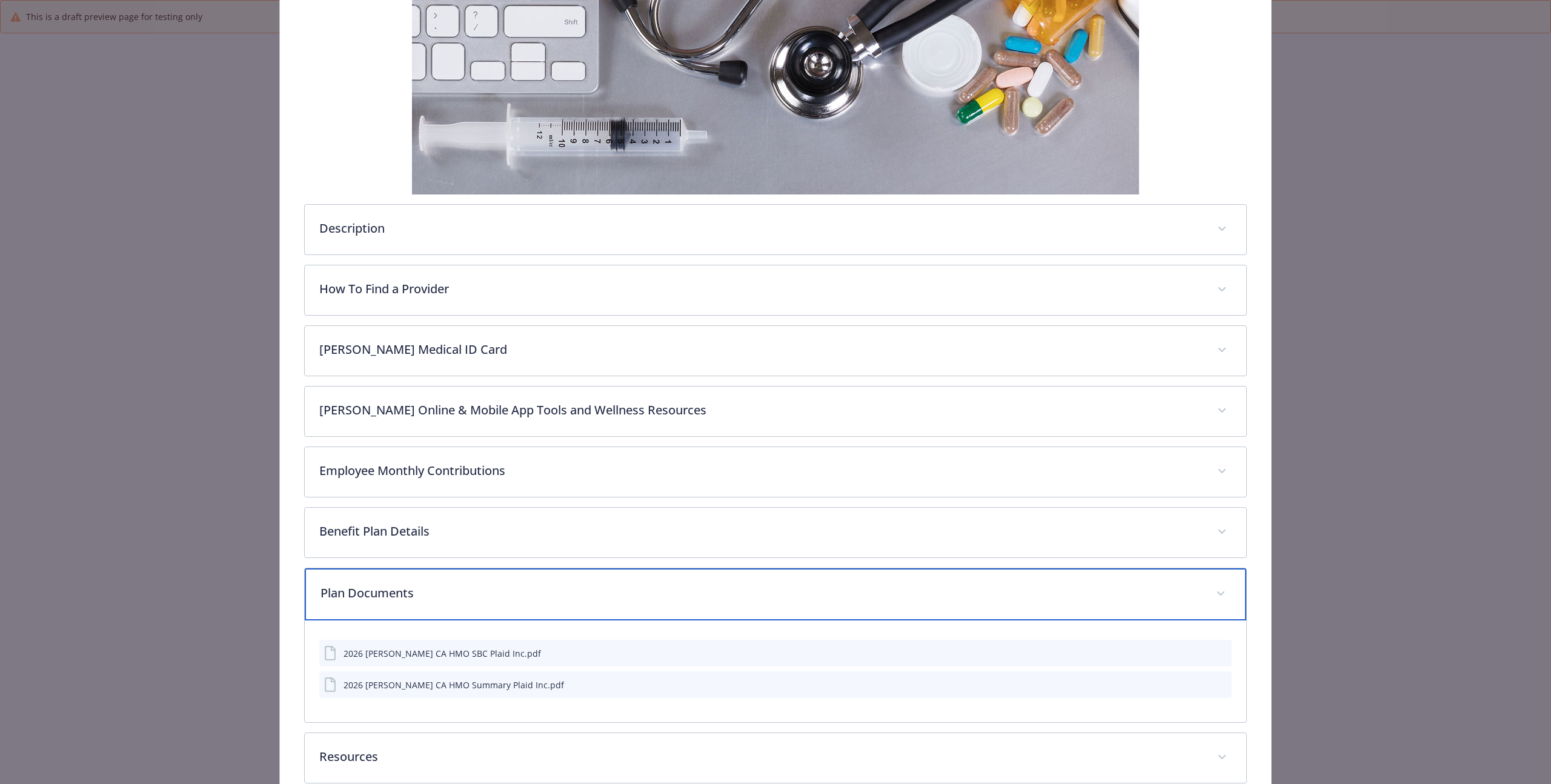
scroll to position [255, 0]
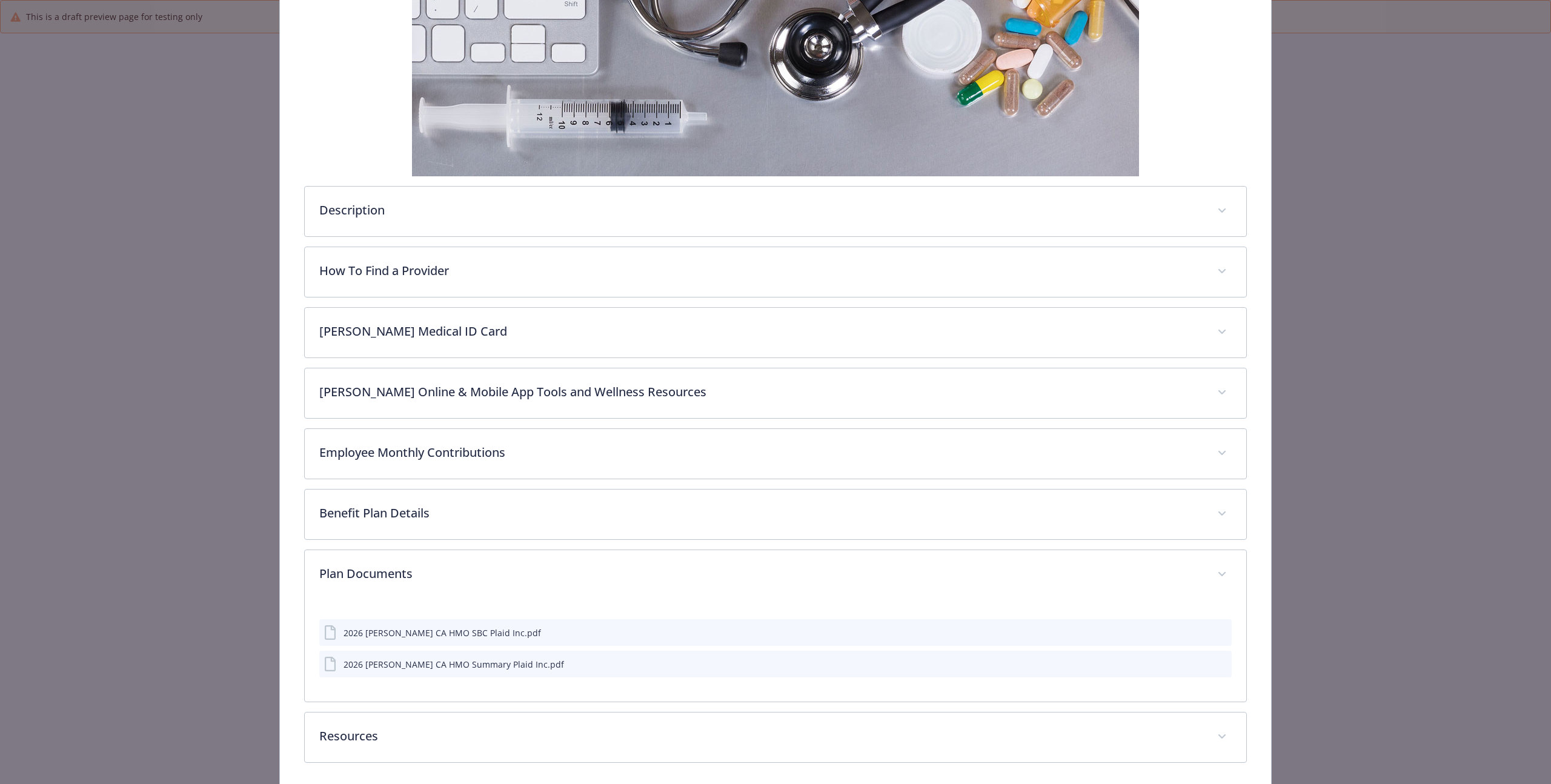
click at [413, 636] on div "2026 [PERSON_NAME] CA HMO SBC Plaid Inc.pdf" at bounding box center [442, 632] width 198 height 12
